Goal: Task Accomplishment & Management: Manage account settings

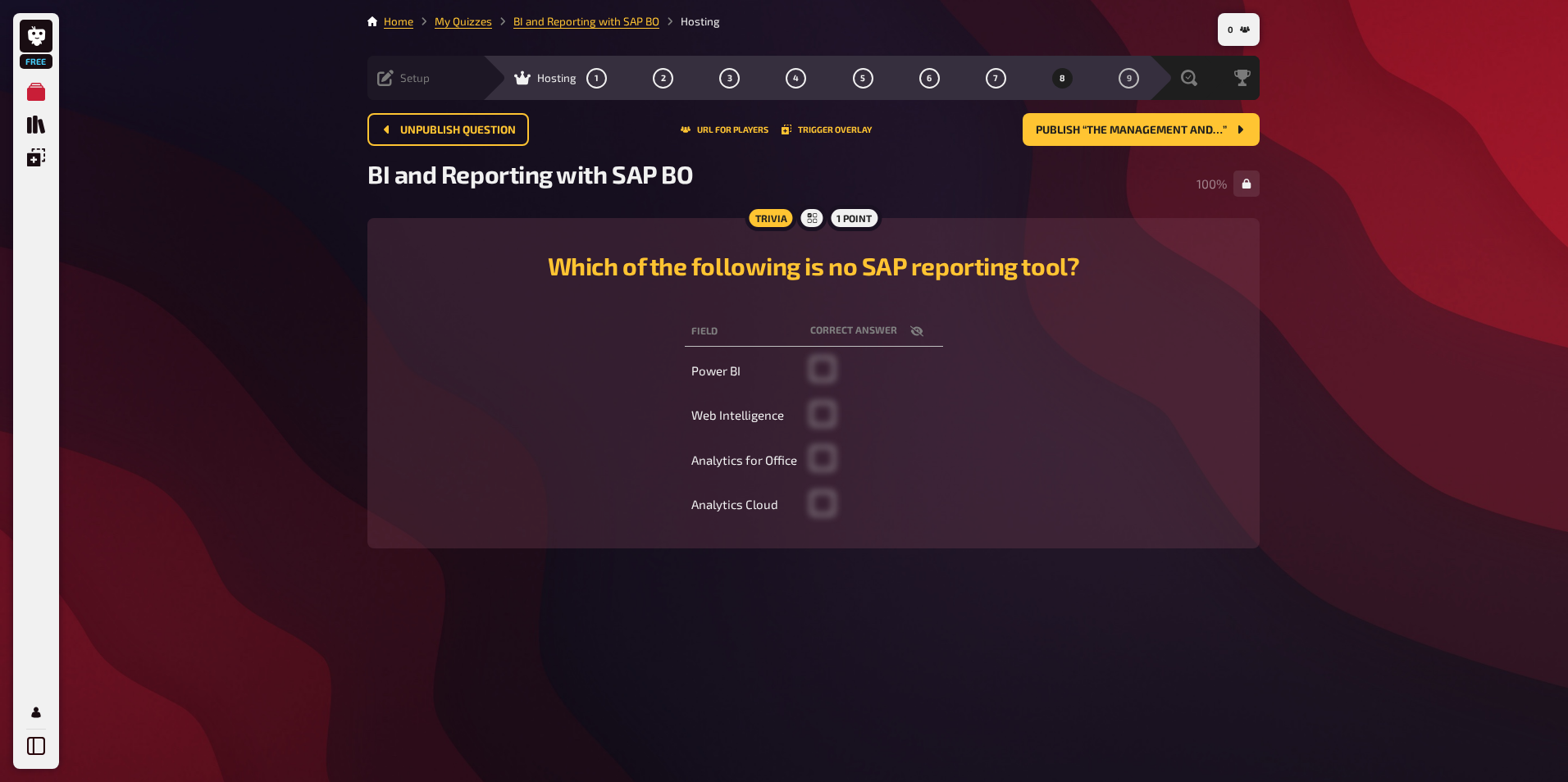
click at [389, 85] on icon at bounding box center [385, 77] width 16 height 16
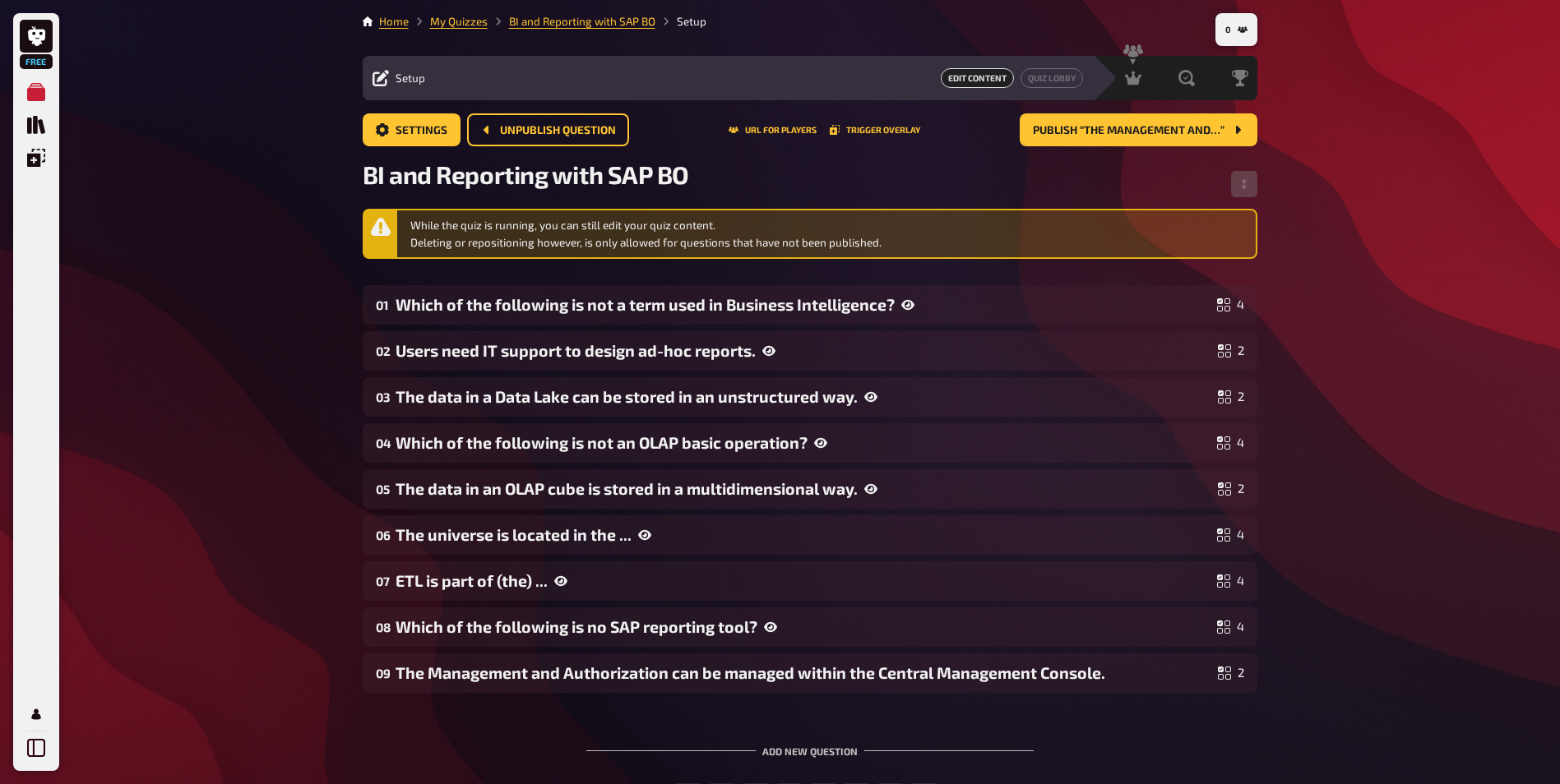
click at [385, 232] on icon at bounding box center [380, 226] width 20 height 18
click at [405, 129] on span "Settings" at bounding box center [421, 130] width 51 height 11
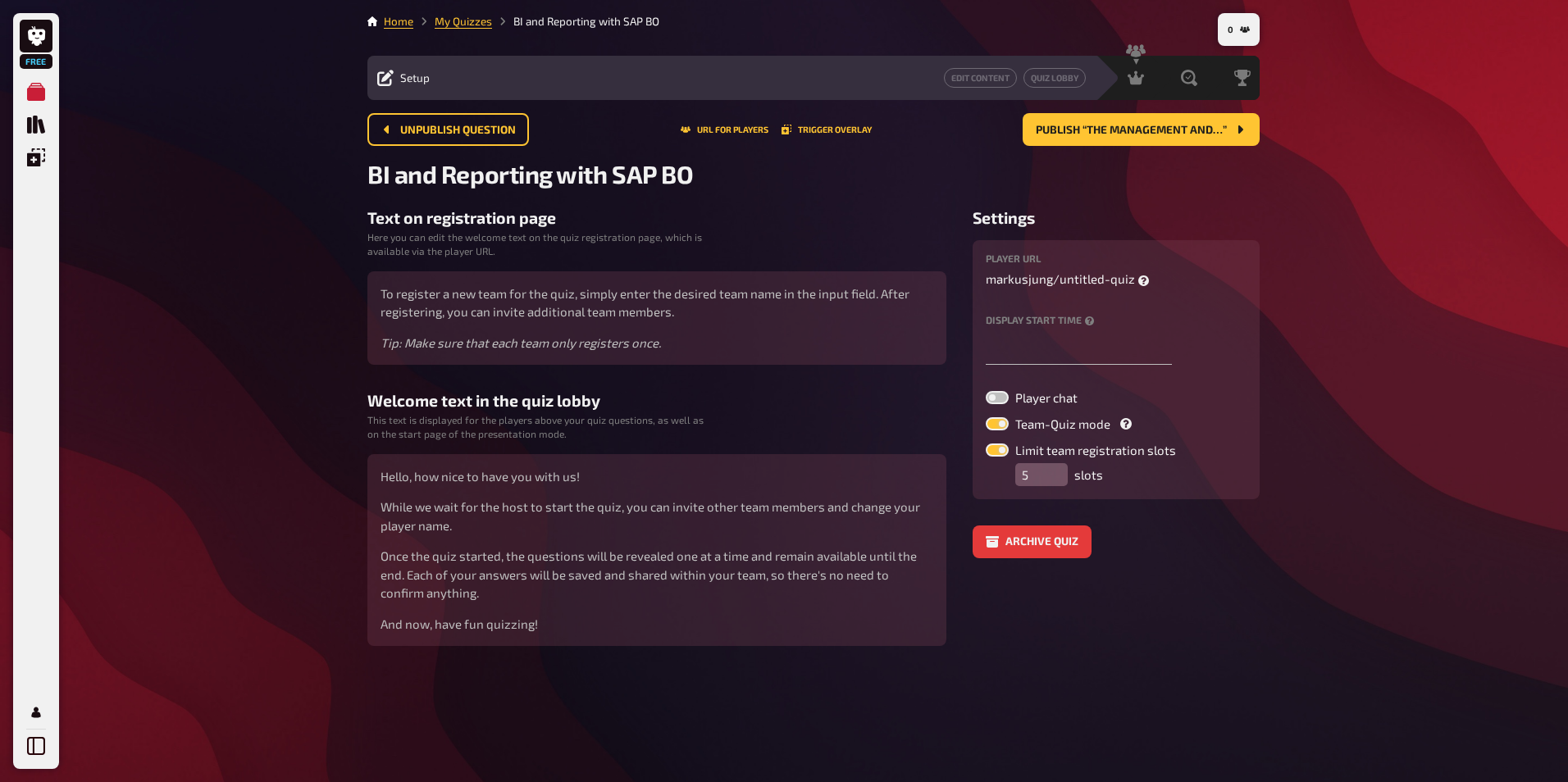
click at [993, 451] on label at bounding box center [997, 449] width 23 height 13
click at [986, 443] on input "Limit team registration slots" at bounding box center [985, 442] width 1 height 1
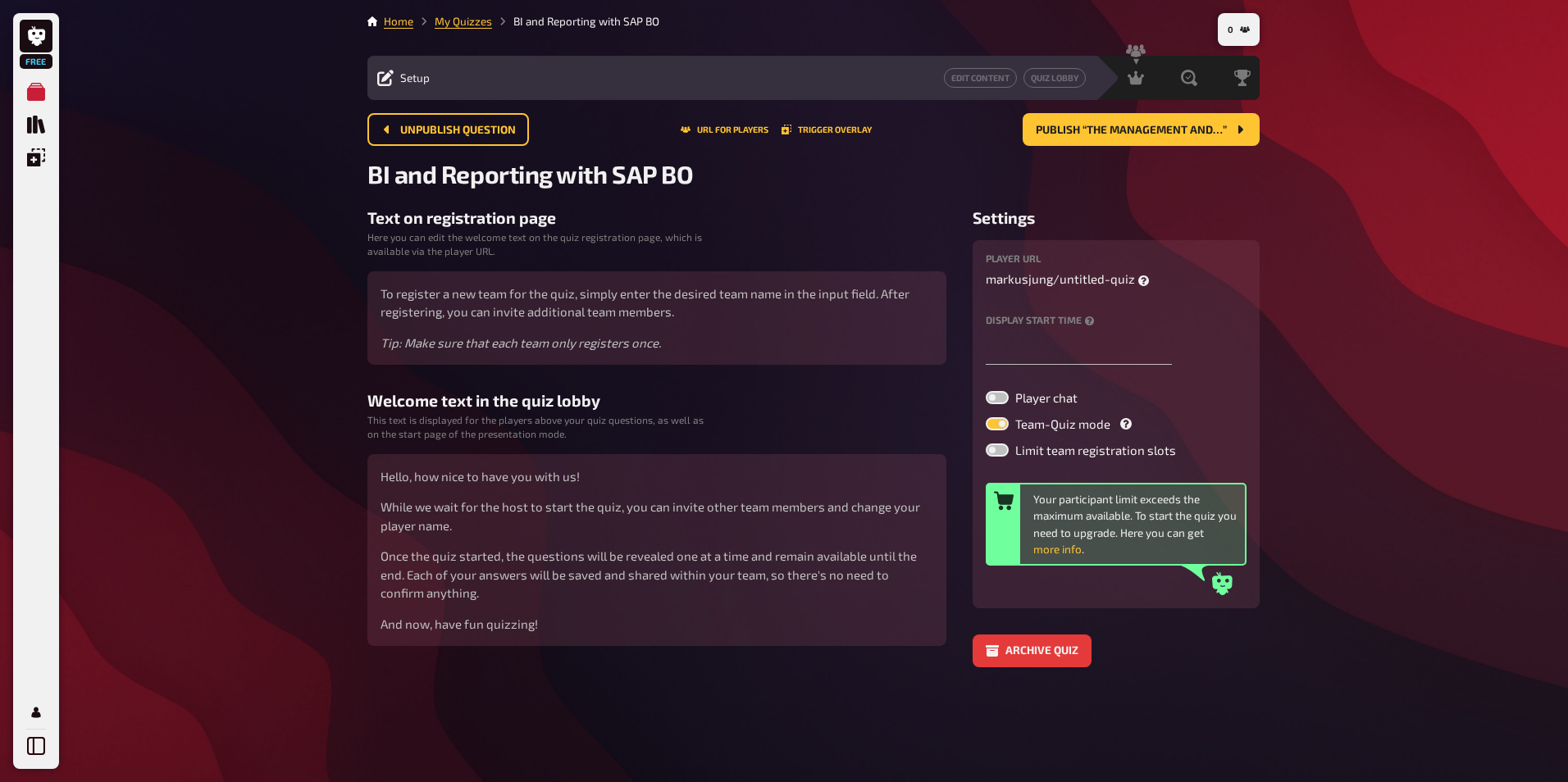
click at [993, 451] on label at bounding box center [997, 449] width 23 height 13
click at [986, 443] on input "Limit team registration slots" at bounding box center [985, 442] width 1 height 1
checkbox input "true"
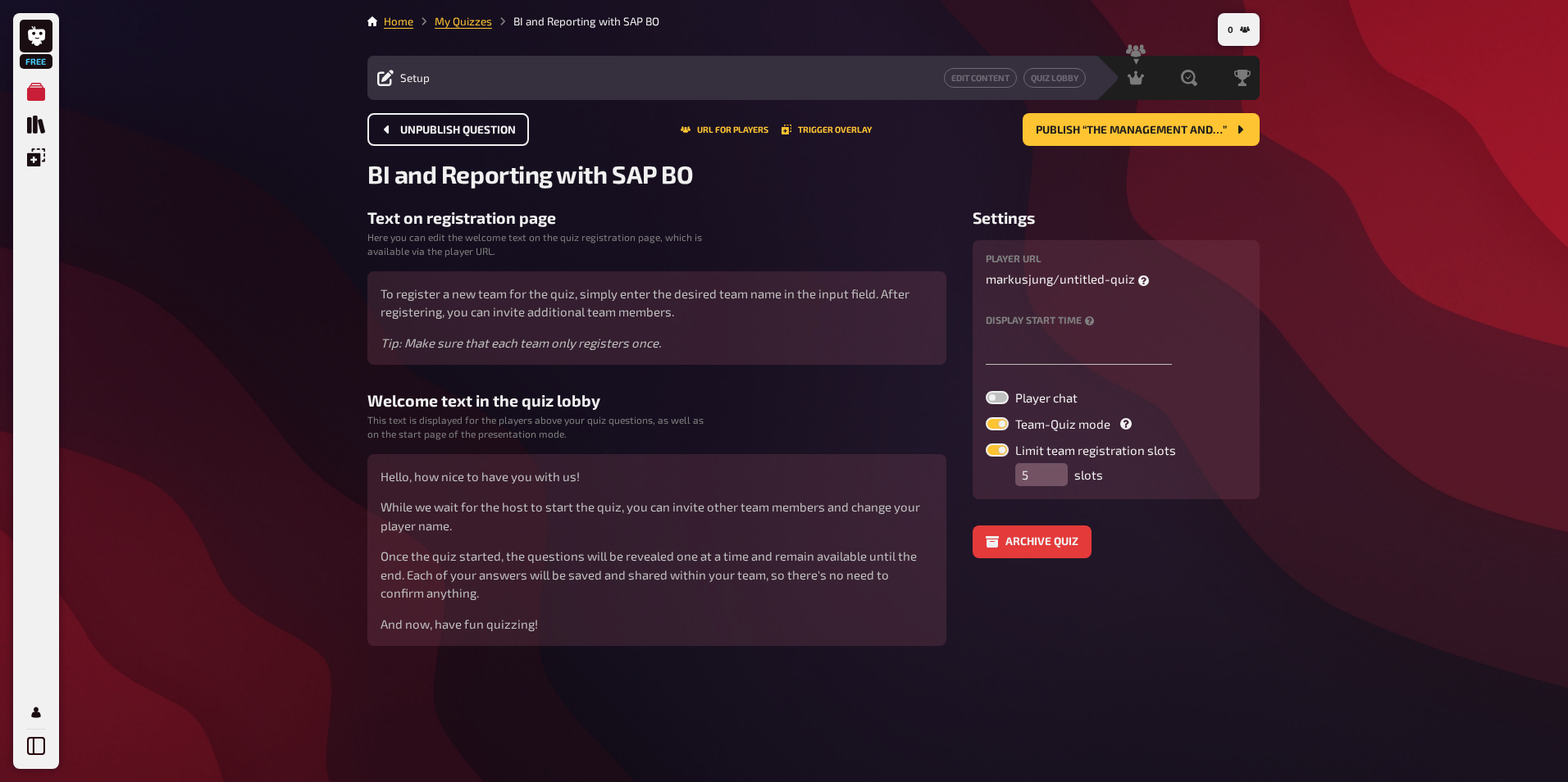
click at [454, 130] on span "Unpublish question" at bounding box center [458, 130] width 116 height 11
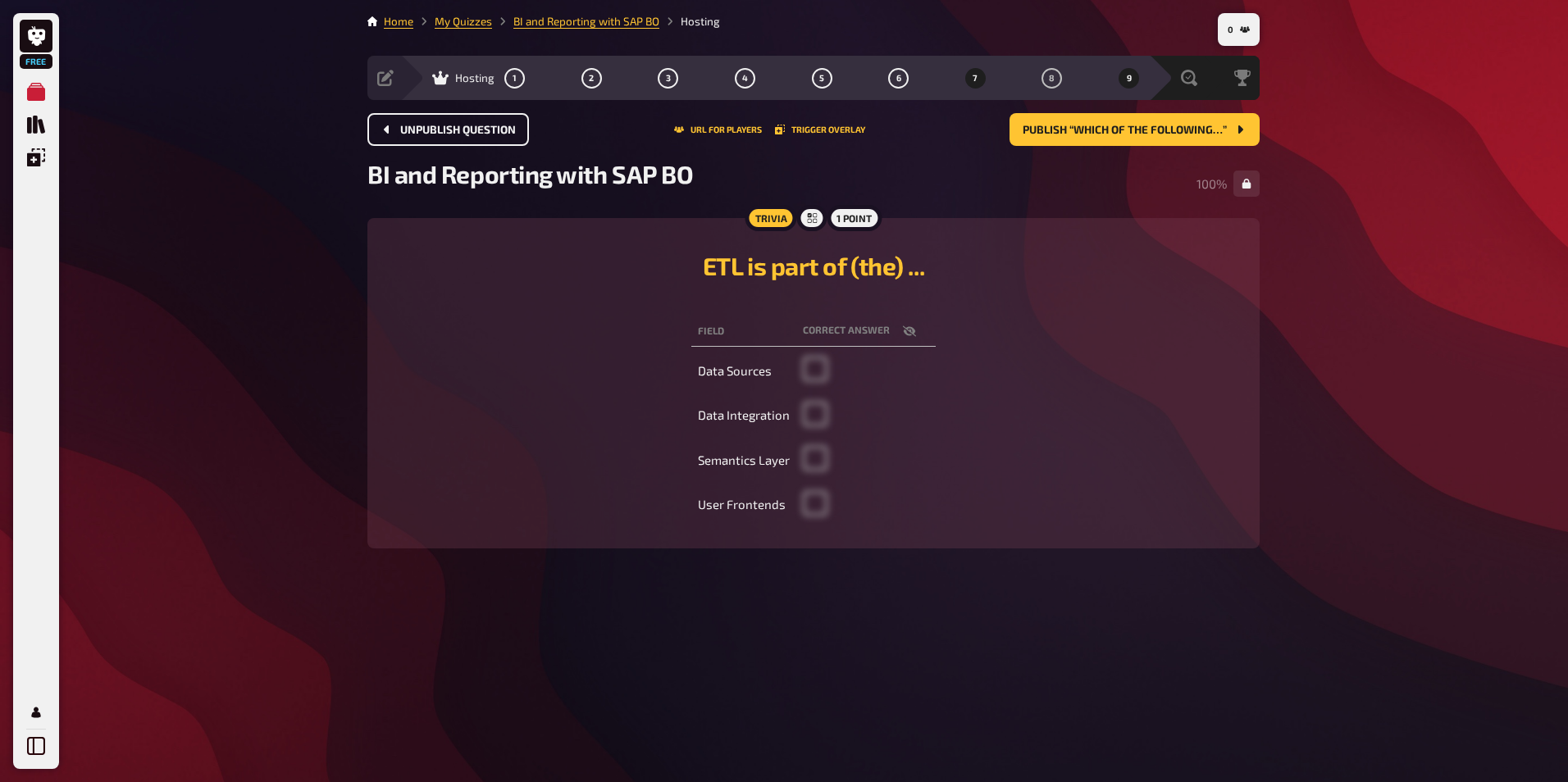
click at [1127, 84] on button "9" at bounding box center [1129, 78] width 27 height 27
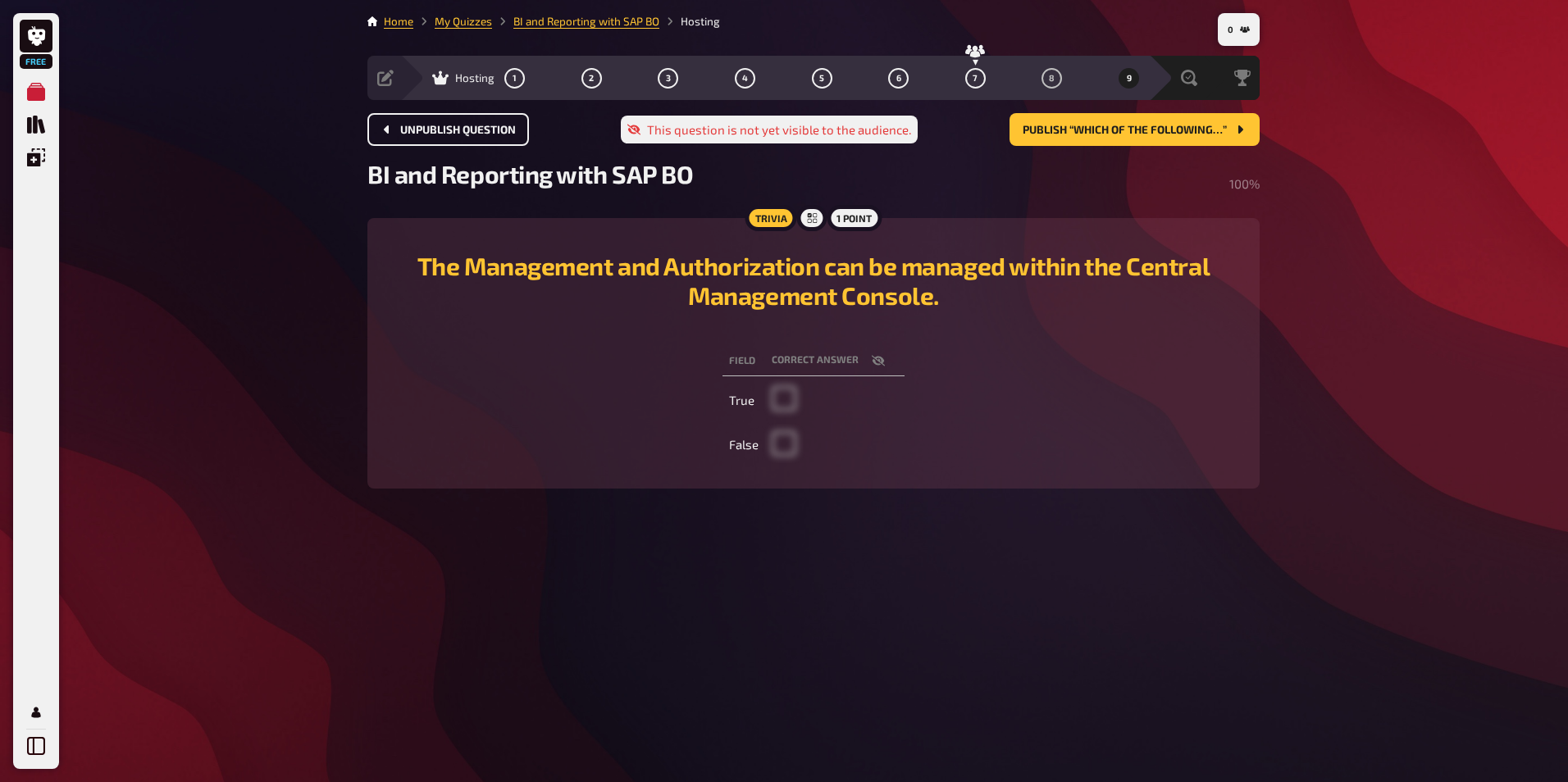
click at [490, 137] on button "Unpublish question" at bounding box center [448, 129] width 162 height 33
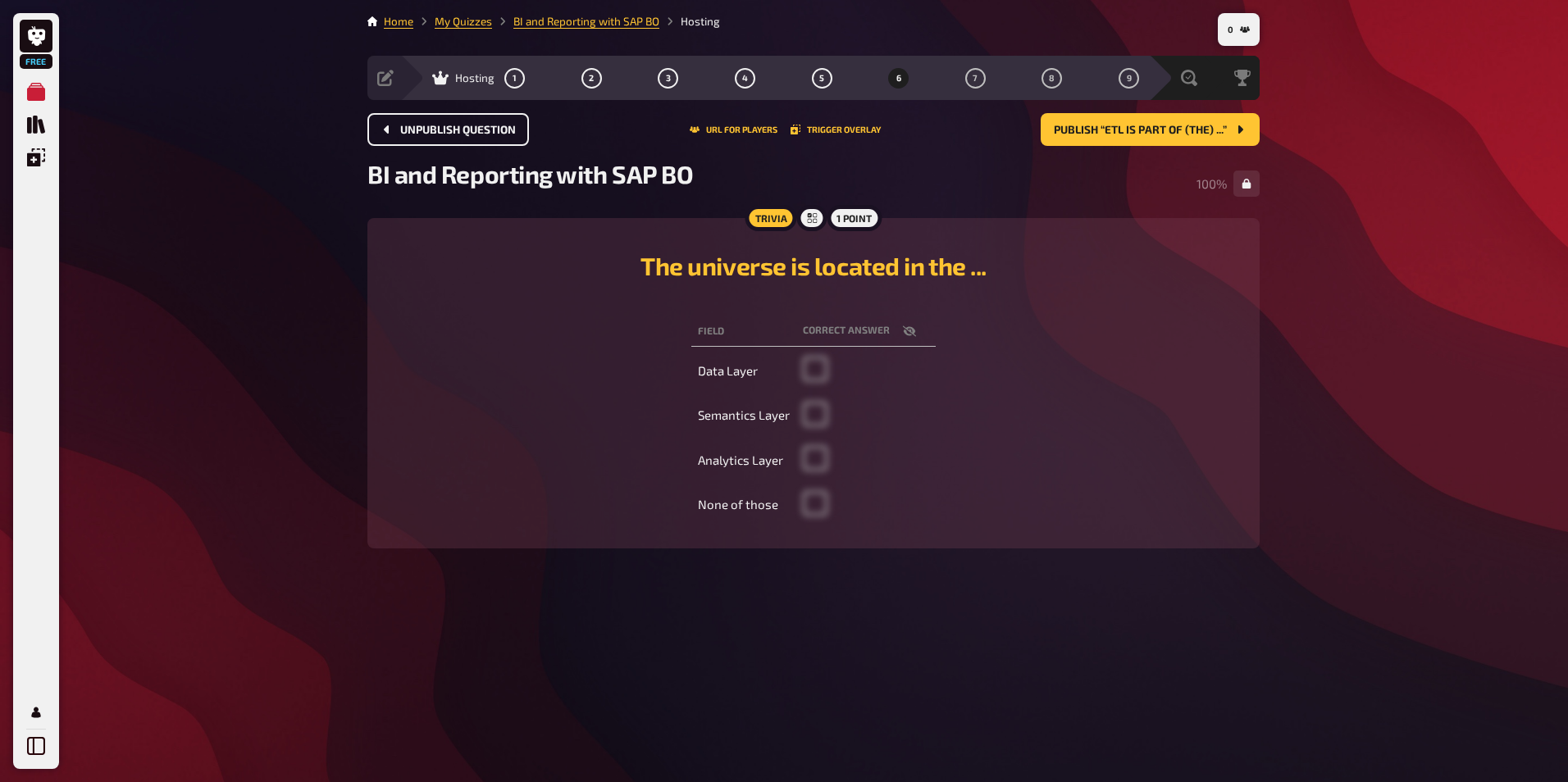
click at [473, 132] on span "Unpublish question" at bounding box center [458, 130] width 116 height 11
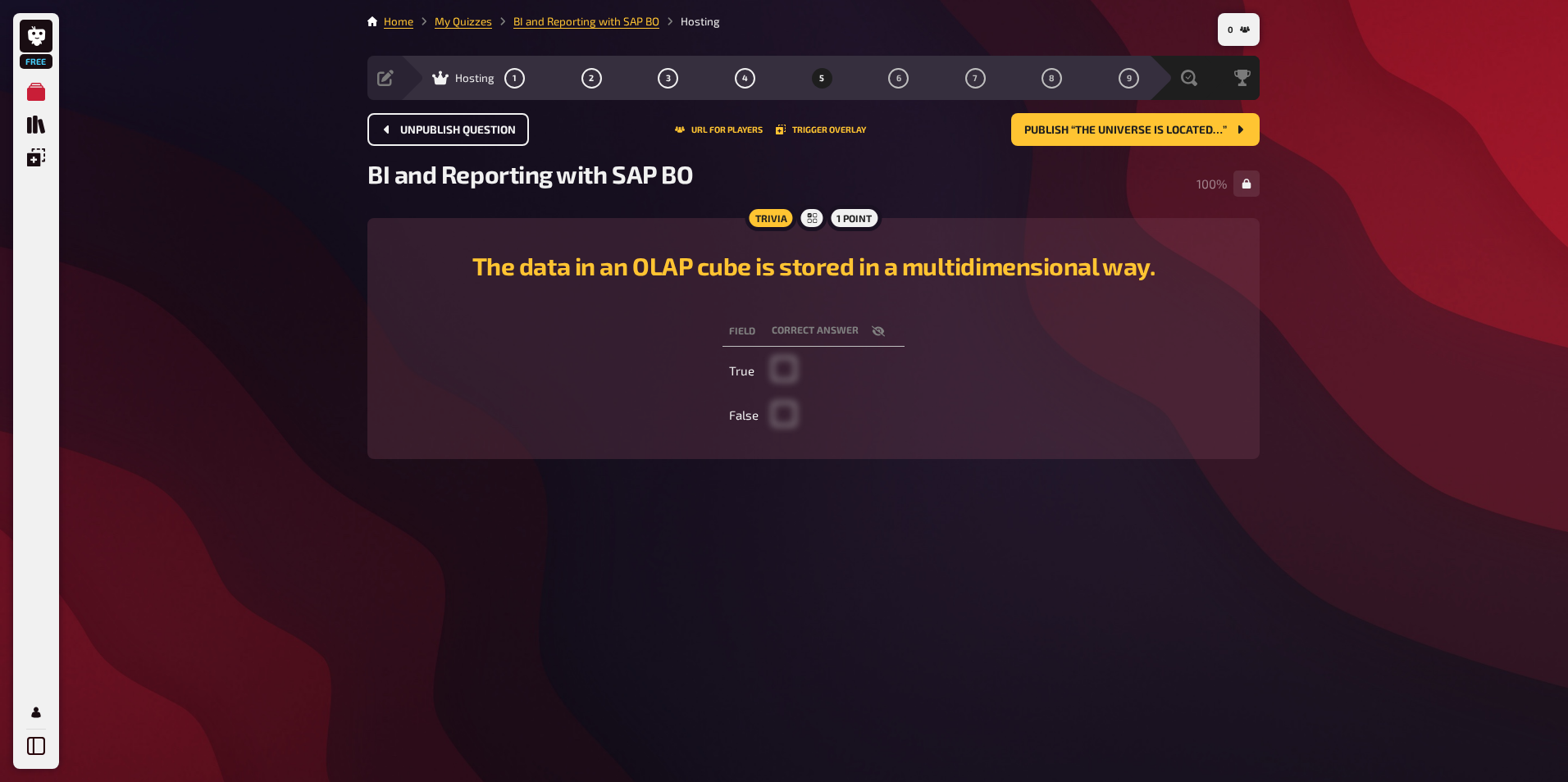
click at [473, 132] on span "Unpublish question" at bounding box center [458, 130] width 116 height 11
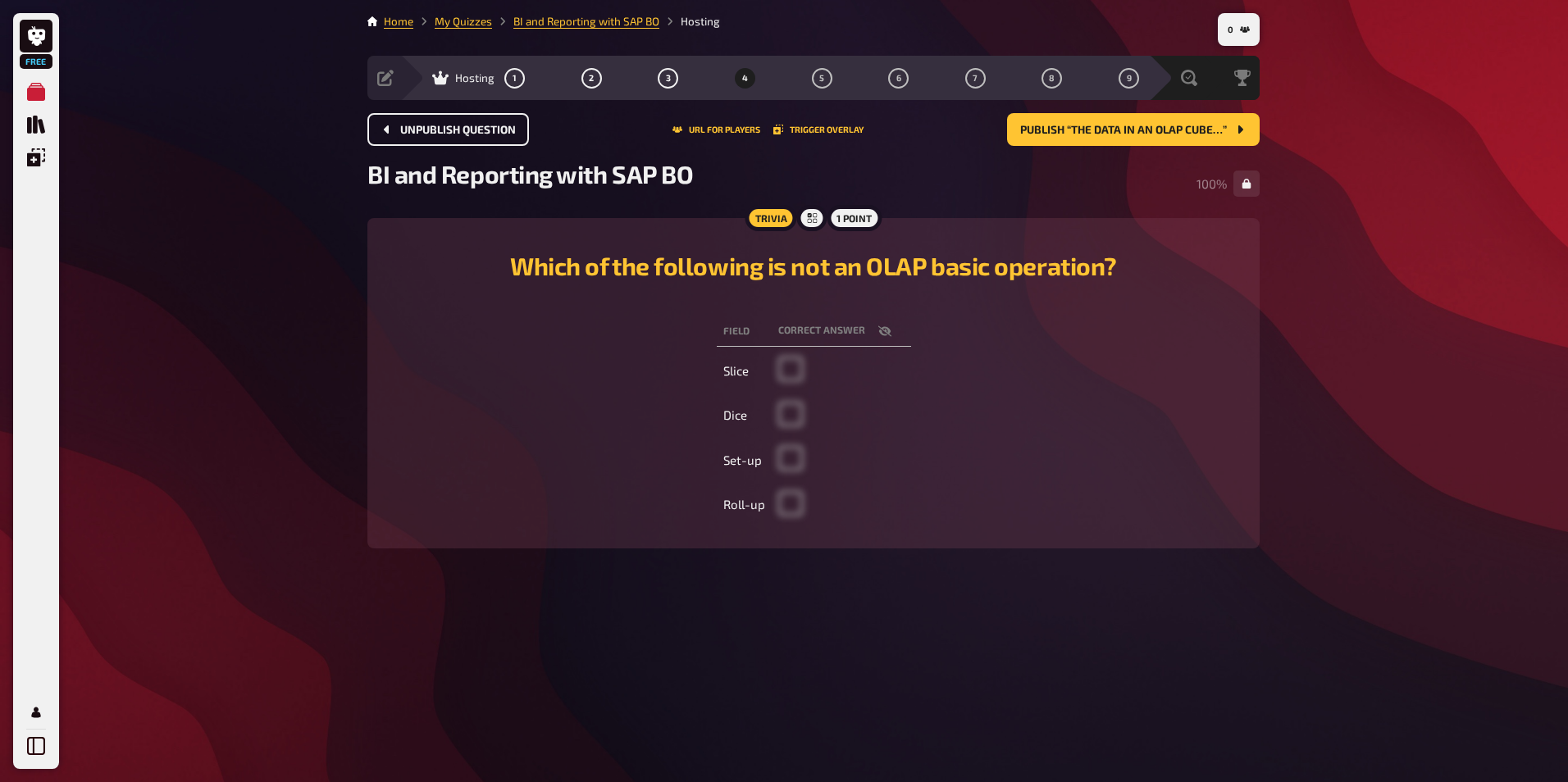
click at [473, 132] on span "Unpublish question" at bounding box center [458, 130] width 116 height 11
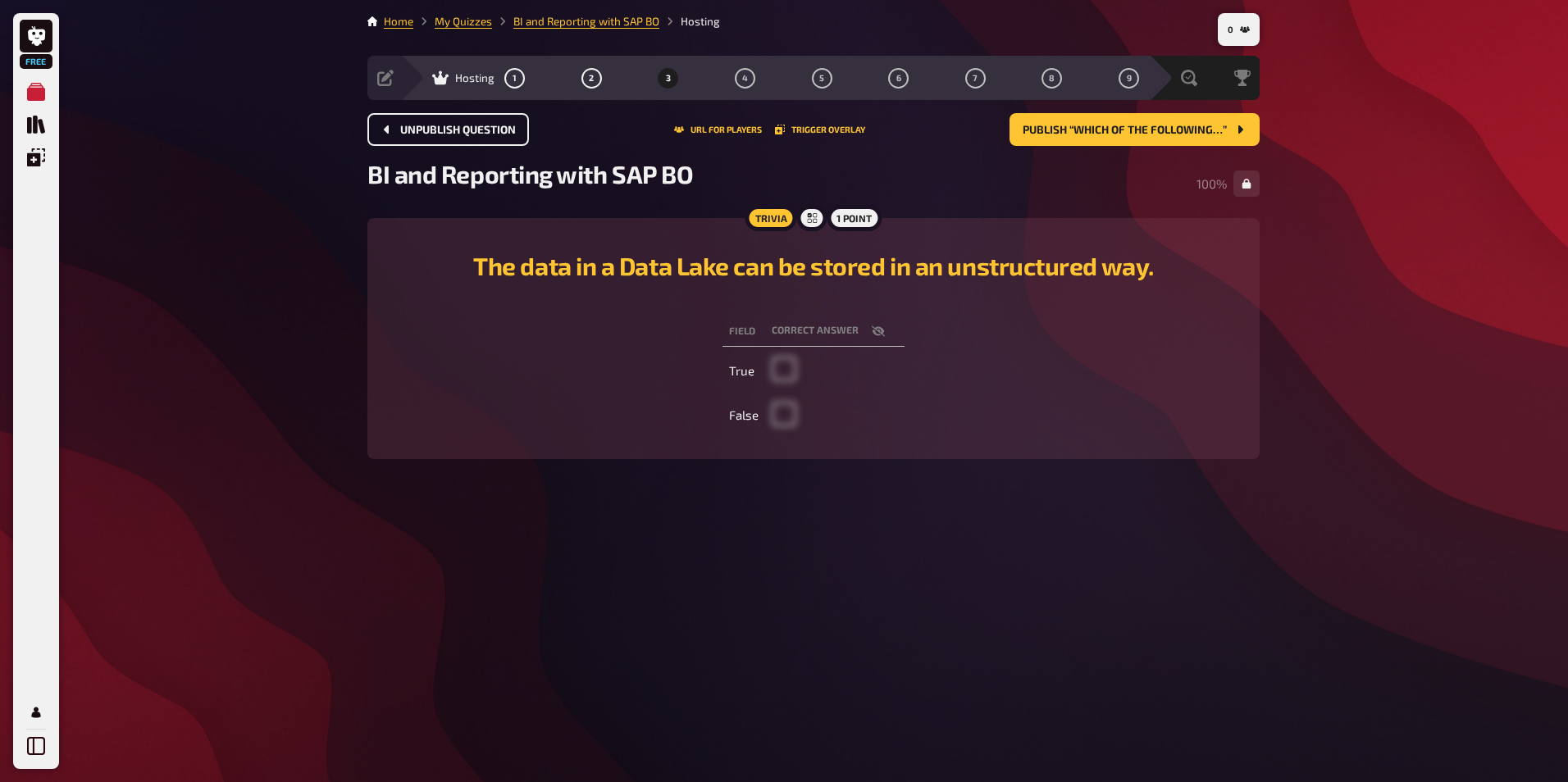
click at [472, 132] on span "Unpublish question" at bounding box center [458, 130] width 116 height 11
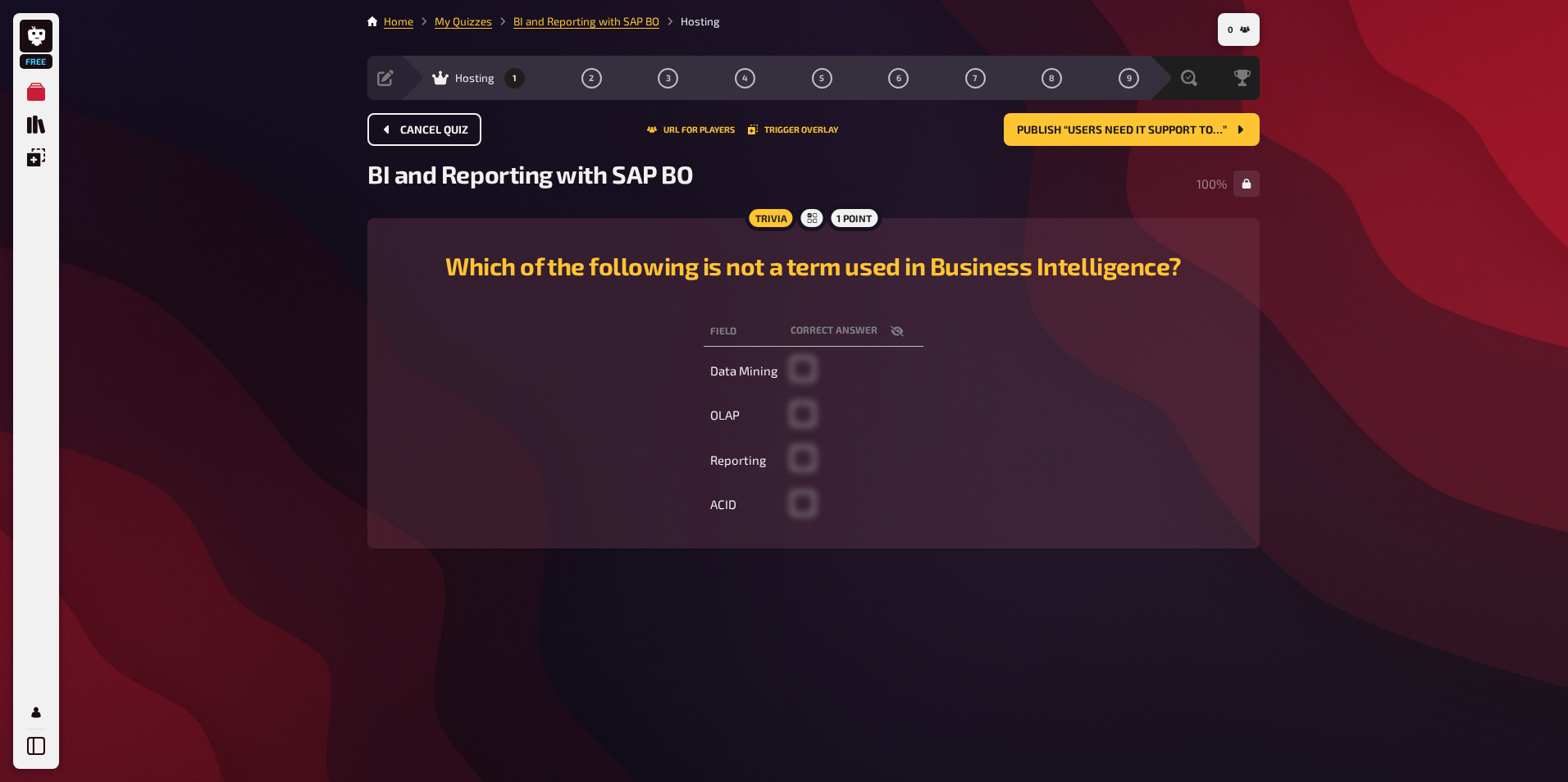
click at [438, 131] on span "Cancel Quiz" at bounding box center [435, 130] width 68 height 11
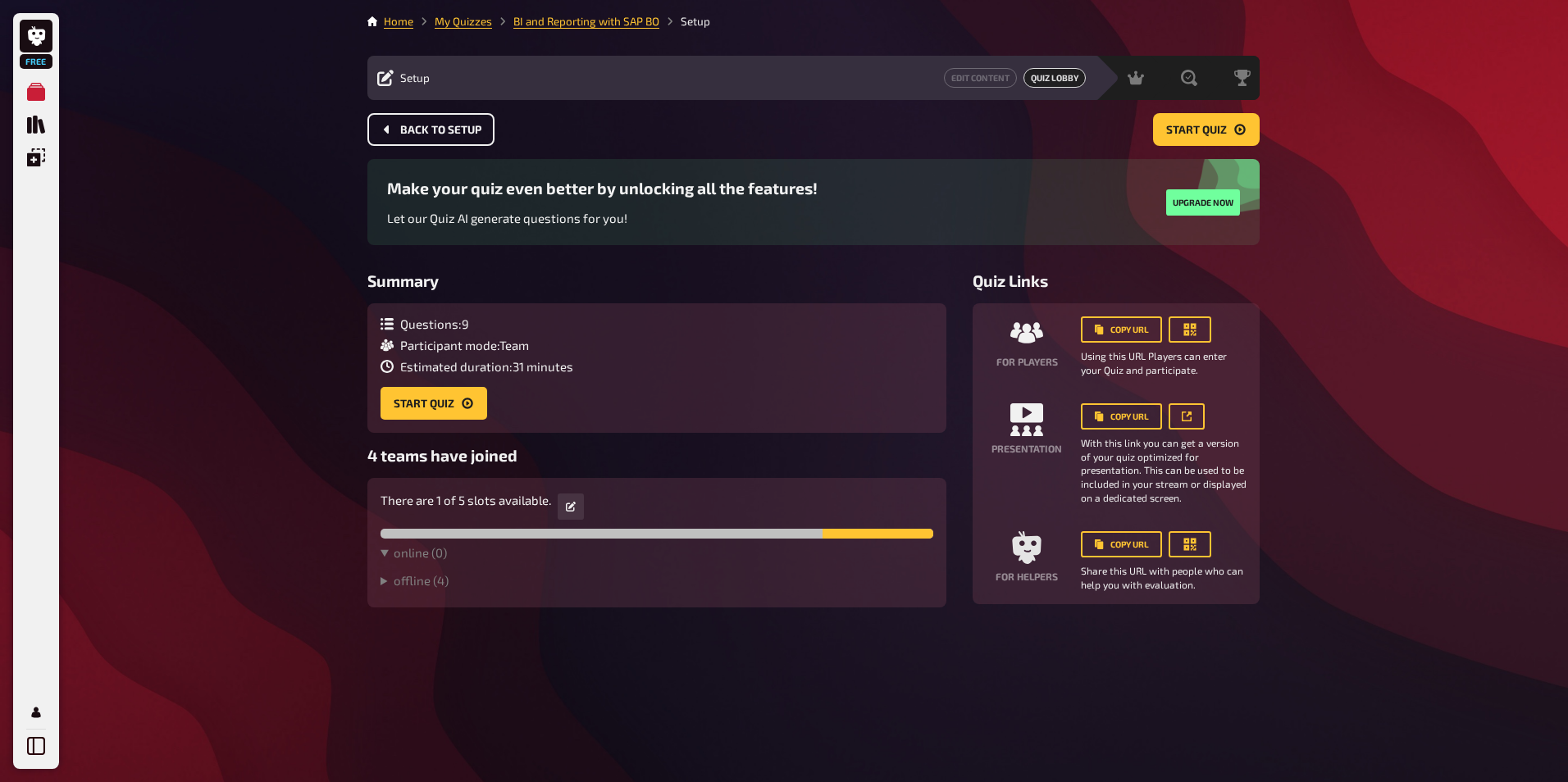
click at [414, 128] on span "Back to setup" at bounding box center [441, 130] width 81 height 11
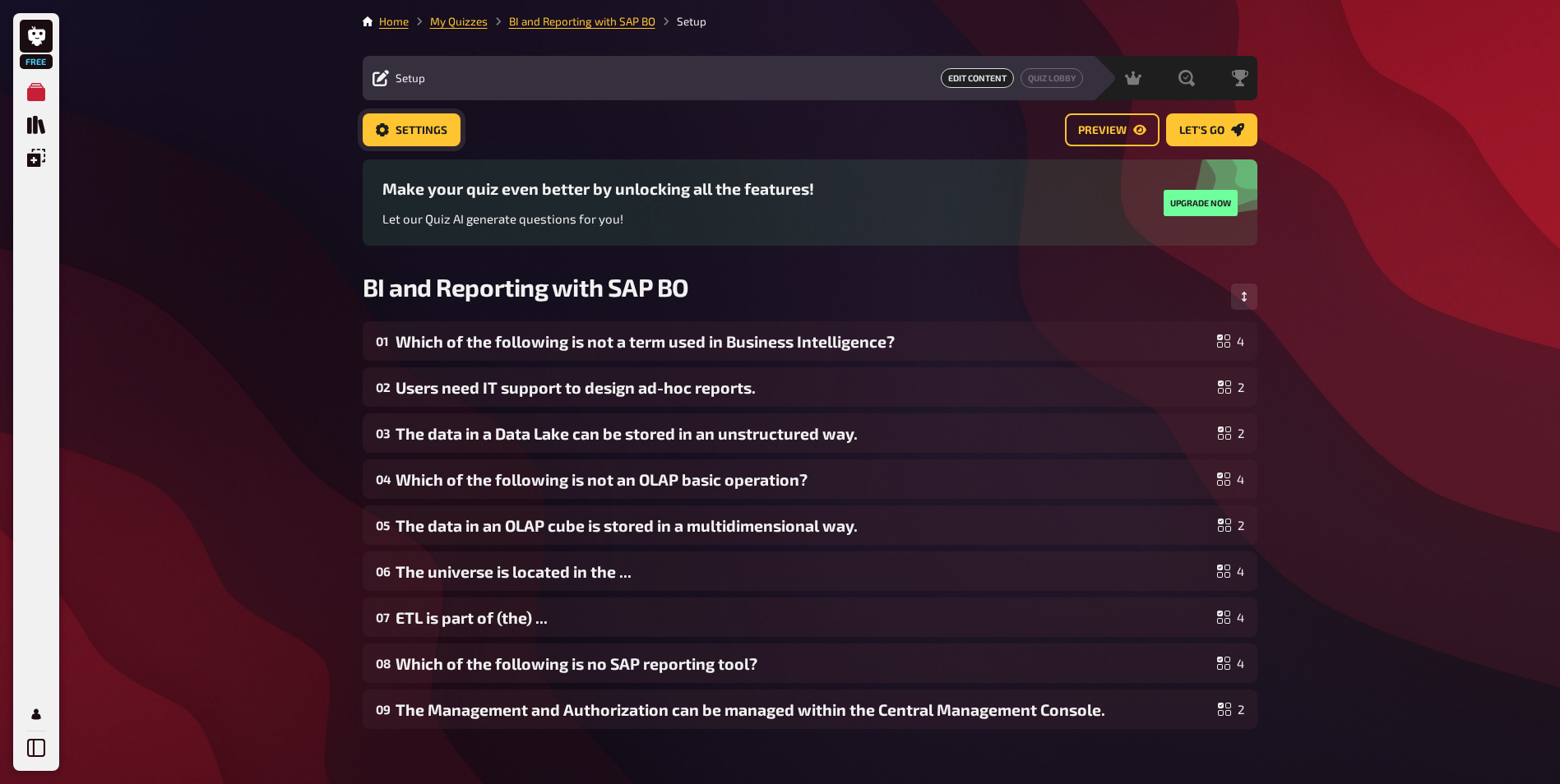
click at [430, 137] on button "Settings" at bounding box center [412, 130] width 98 height 33
